Goal: Book appointment/travel/reservation

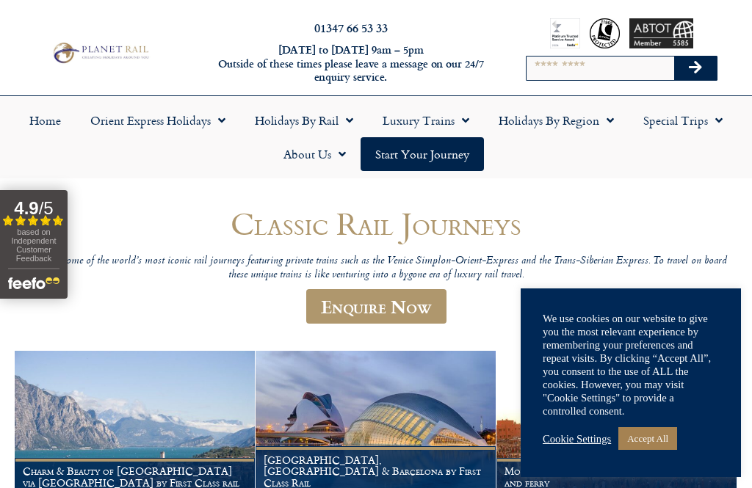
click at [646, 438] on link "Accept All" at bounding box center [647, 438] width 59 height 23
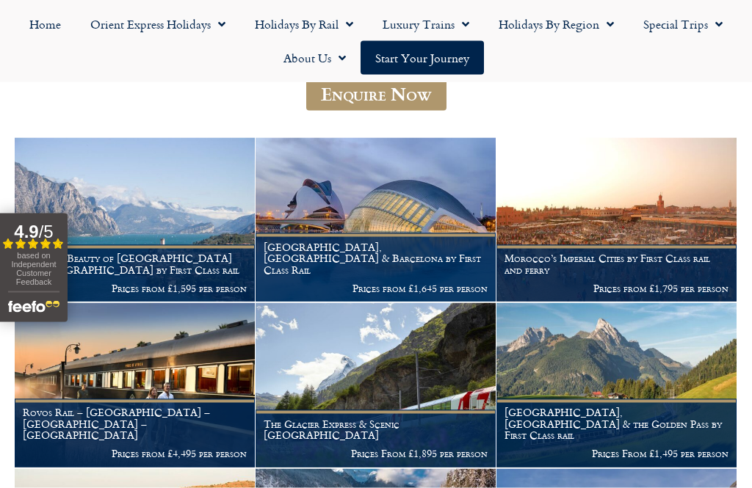
scroll to position [214, 0]
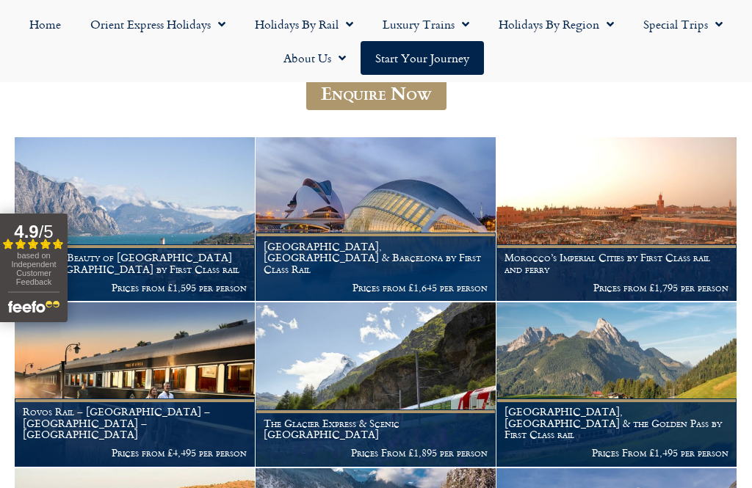
click at [115, 380] on img at bounding box center [135, 385] width 240 height 164
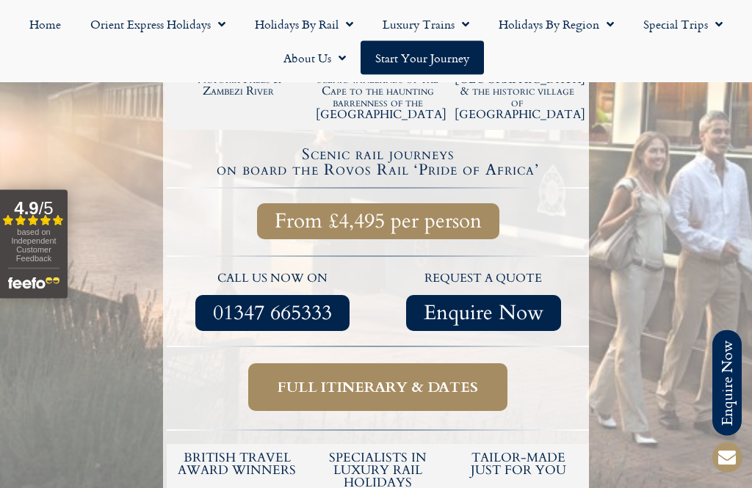
scroll to position [464, 0]
click at [342, 378] on span "Full itinerary & dates" at bounding box center [378, 387] width 201 height 18
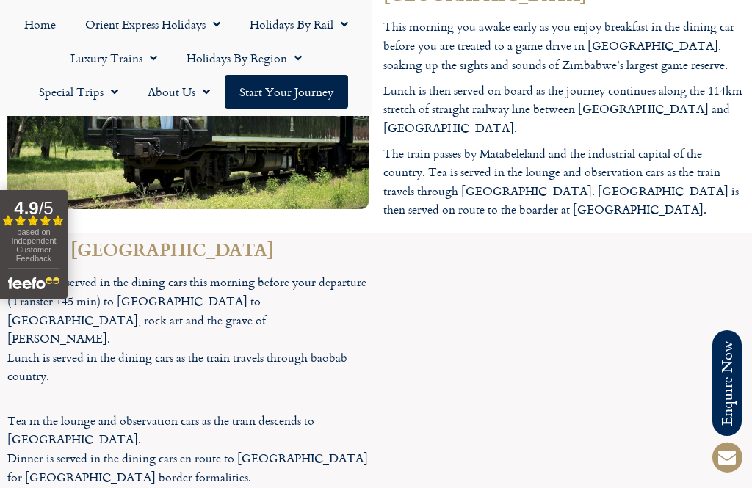
scroll to position [3138, 0]
